Goal: Ask a question

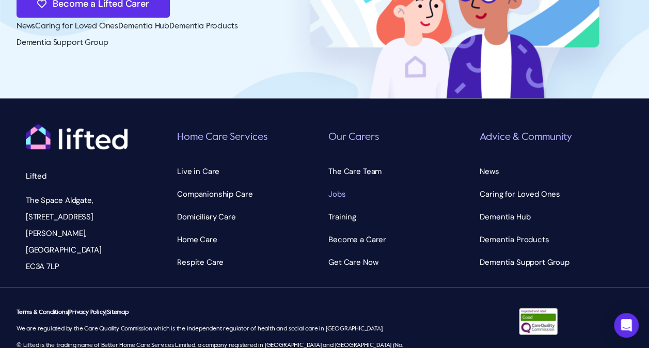
click at [331, 186] on span "Jobs" at bounding box center [337, 194] width 17 height 17
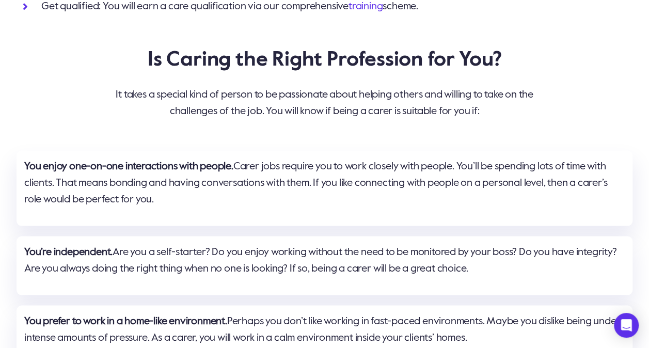
scroll to position [930, 0]
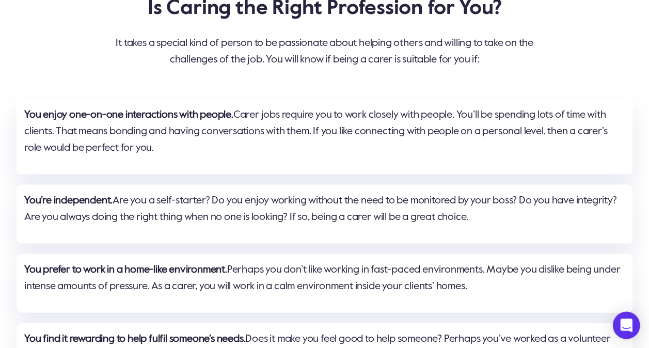
click at [627, 334] on div "Open Intercom Messenger" at bounding box center [626, 325] width 27 height 27
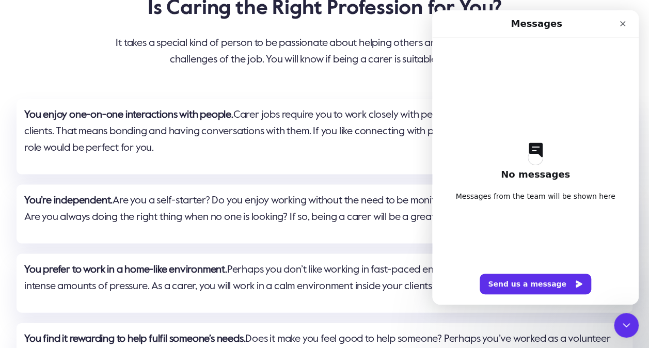
scroll to position [0, 0]
click at [508, 281] on button "Send us a message" at bounding box center [536, 284] width 112 height 21
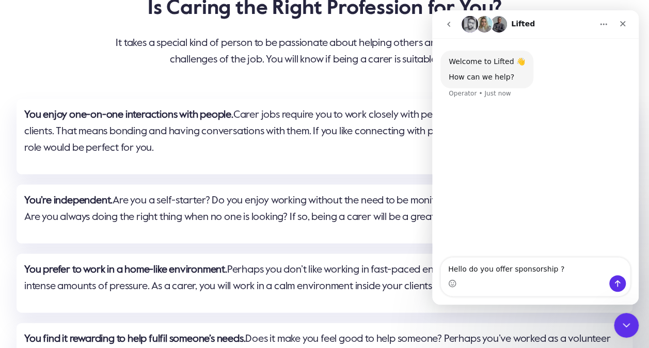
type textarea "Hello do you offer sponsorship ?"
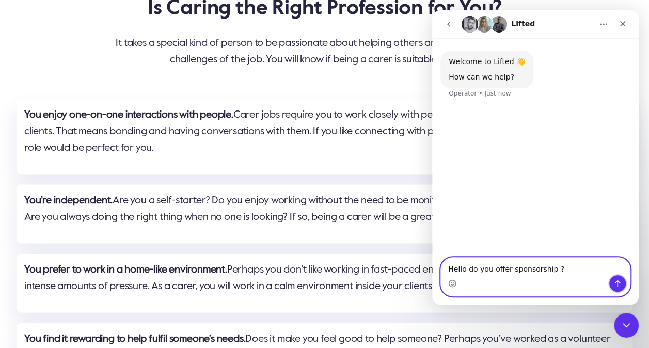
click at [620, 277] on button "Send a message…" at bounding box center [618, 283] width 17 height 17
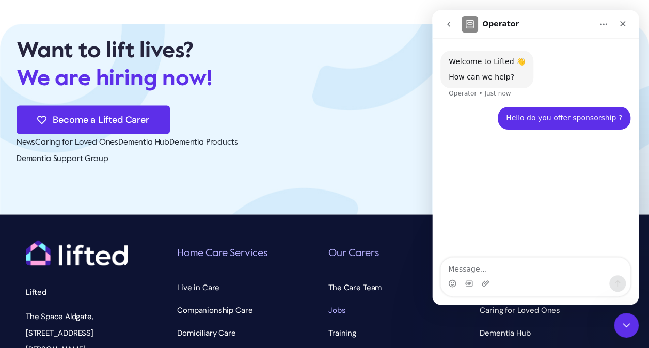
scroll to position [2841, 0]
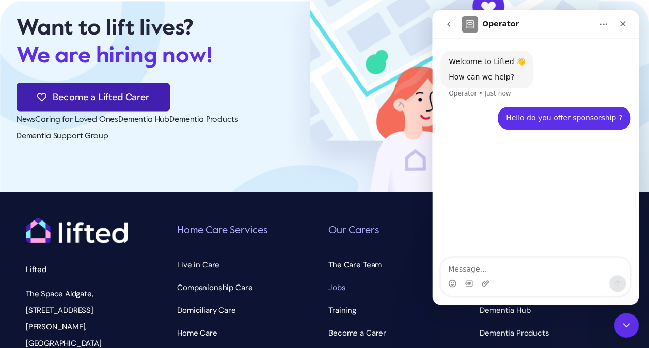
click at [80, 91] on span "Become a Lifted Carer" at bounding box center [101, 96] width 96 height 11
